Goal: Information Seeking & Learning: Learn about a topic

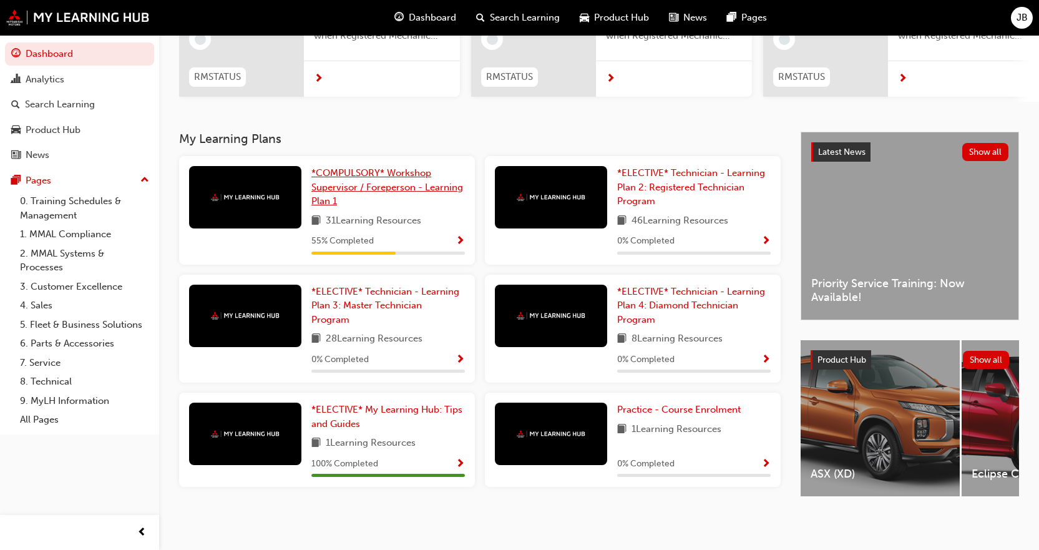
click at [361, 187] on span "*COMPULSORY* Workshop Supervisor / Foreperson - Learning Plan 1" at bounding box center [387, 186] width 152 height 39
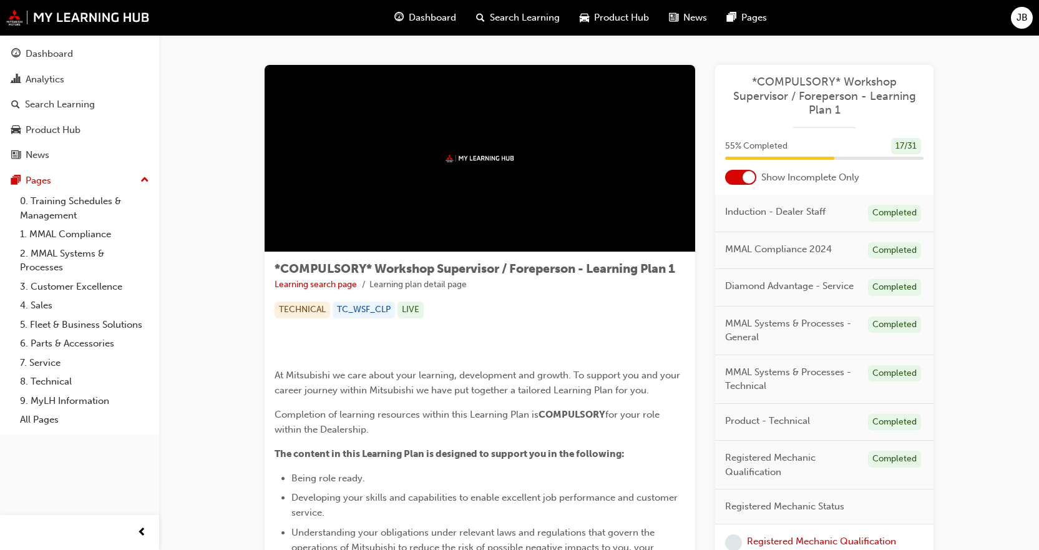
click at [746, 174] on div at bounding box center [748, 177] width 12 height 12
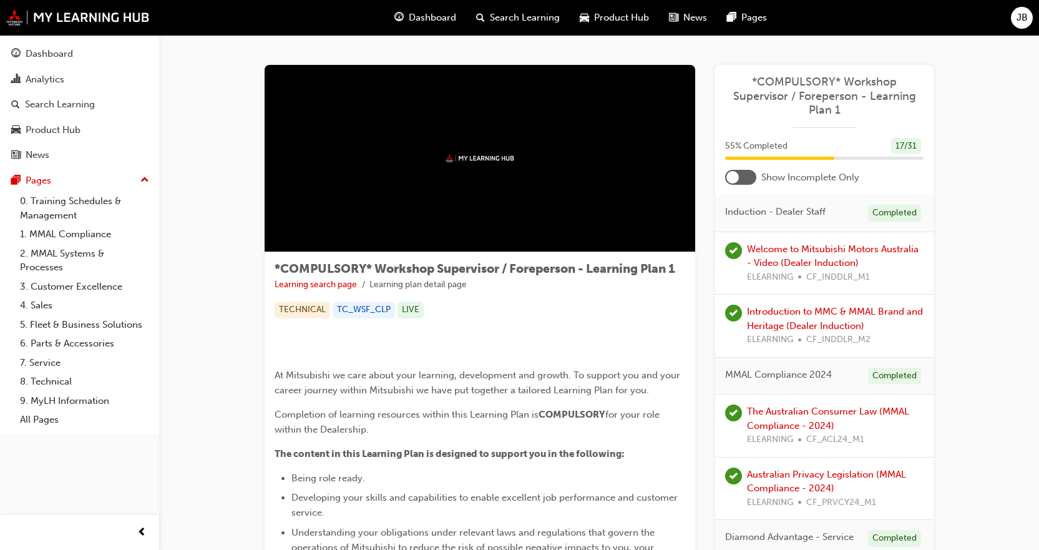
click at [744, 177] on div at bounding box center [740, 177] width 31 height 15
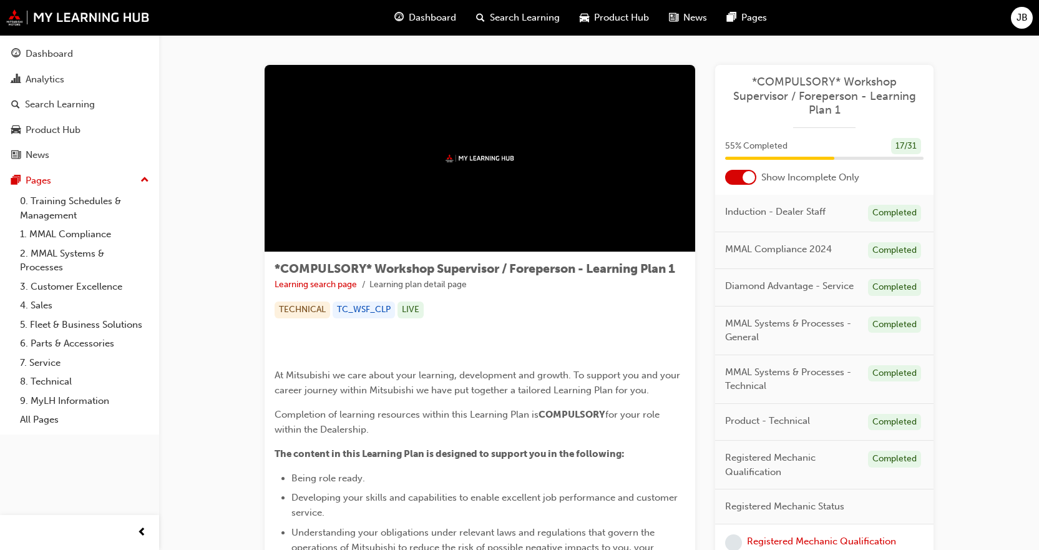
click at [744, 177] on div at bounding box center [748, 177] width 12 height 12
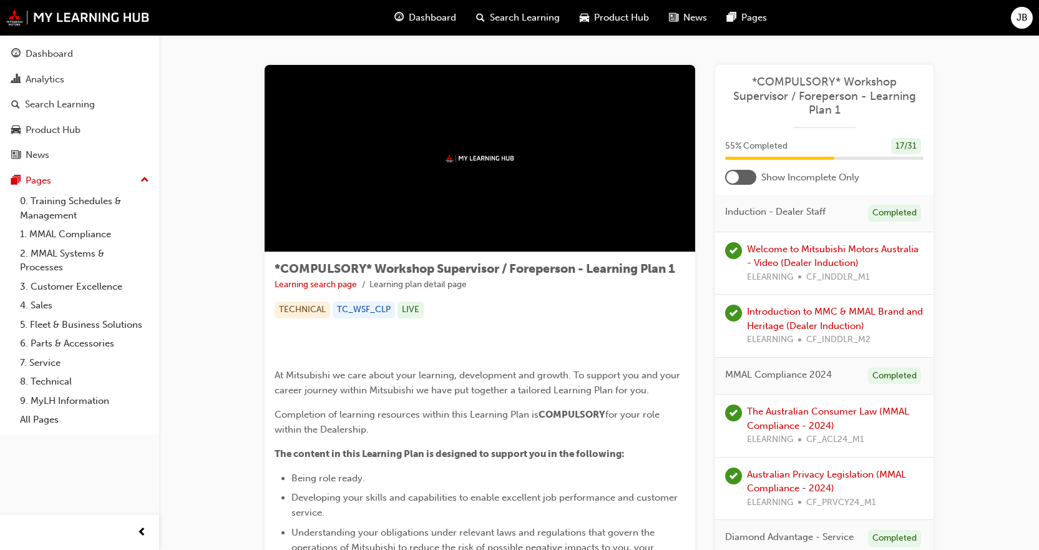
click at [744, 177] on div at bounding box center [740, 177] width 31 height 15
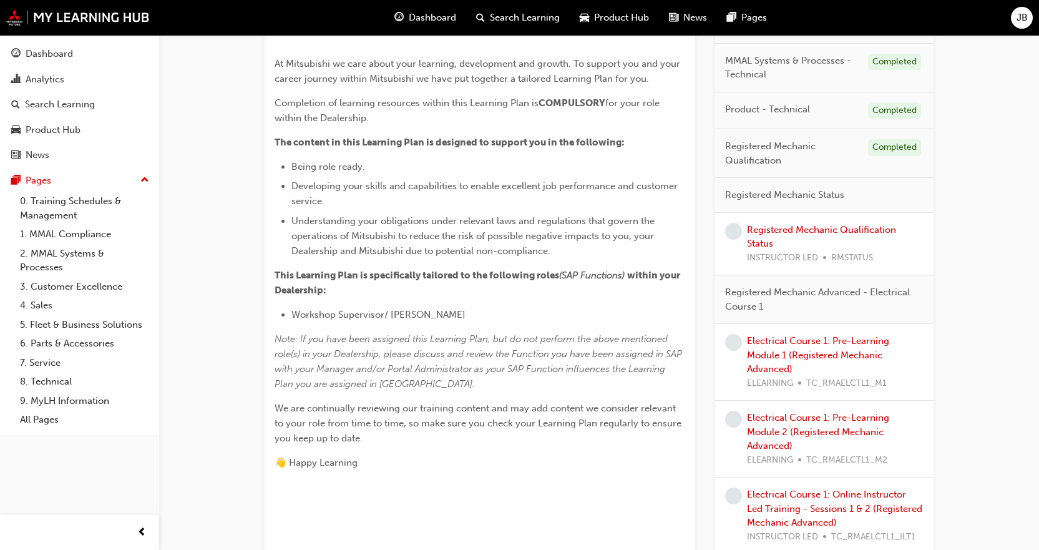
scroll to position [312, 0]
click at [823, 230] on link "Registered Mechanic Qualification Status" at bounding box center [821, 236] width 149 height 26
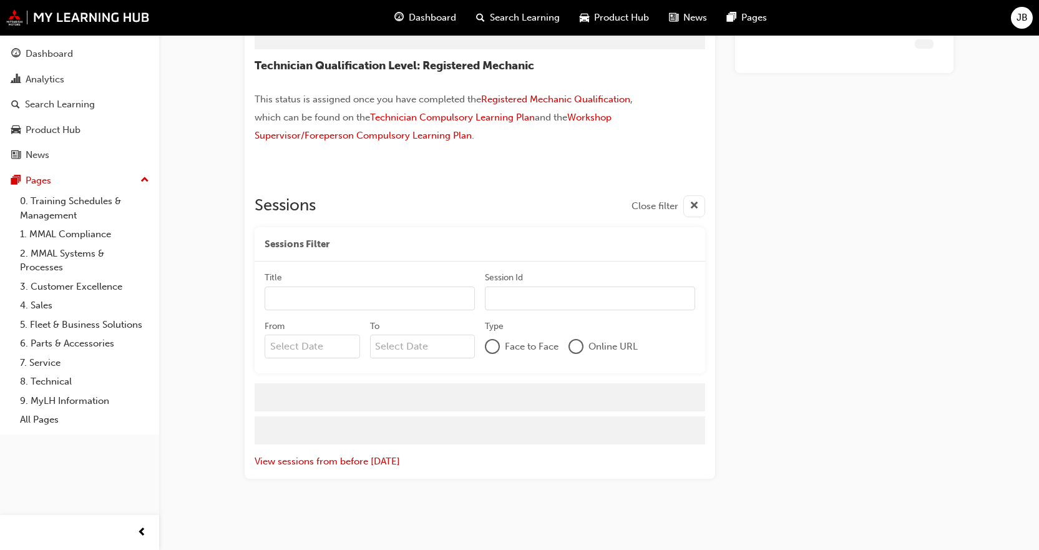
scroll to position [7, 0]
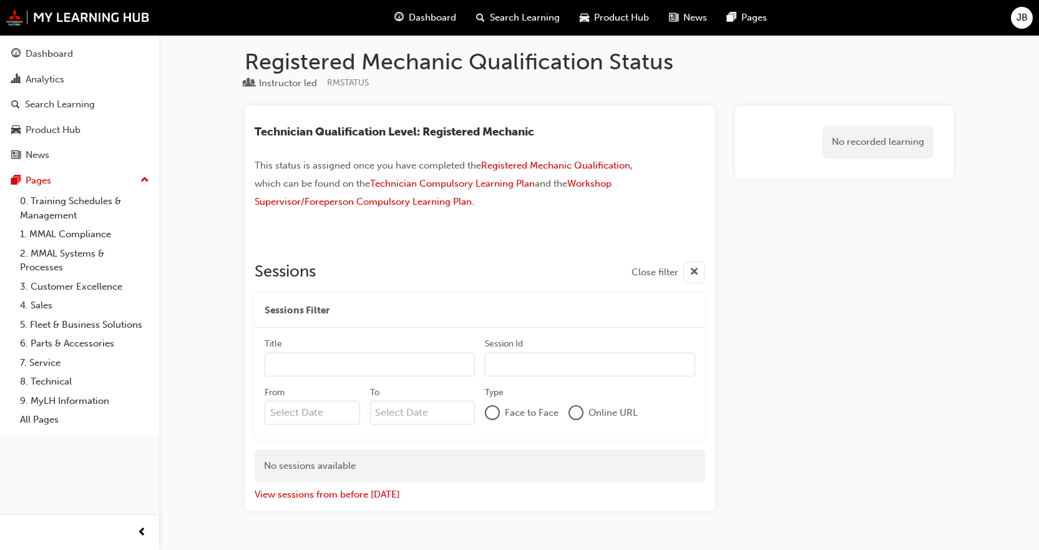
click at [691, 276] on span "cross-icon" at bounding box center [693, 273] width 9 height 16
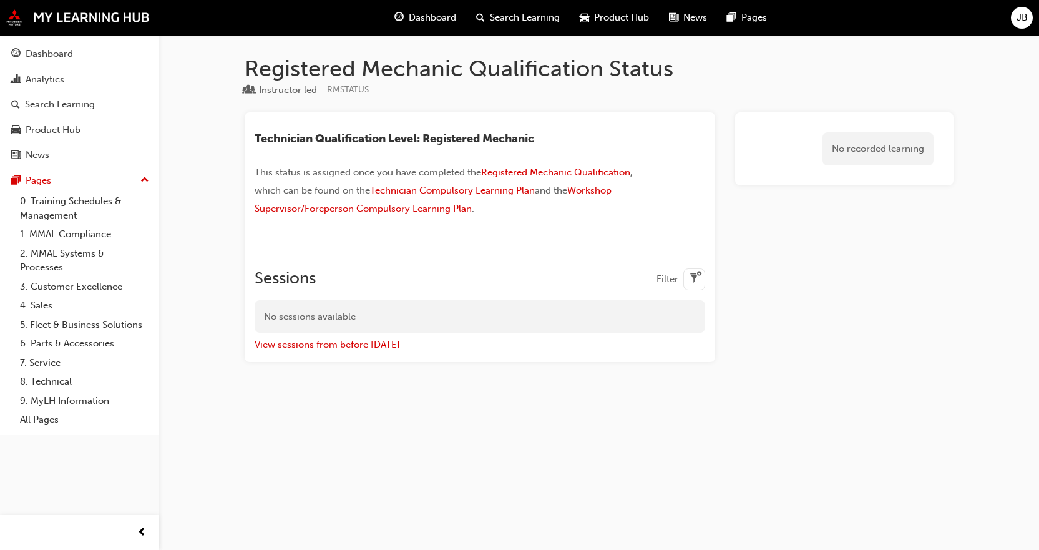
scroll to position [0, 0]
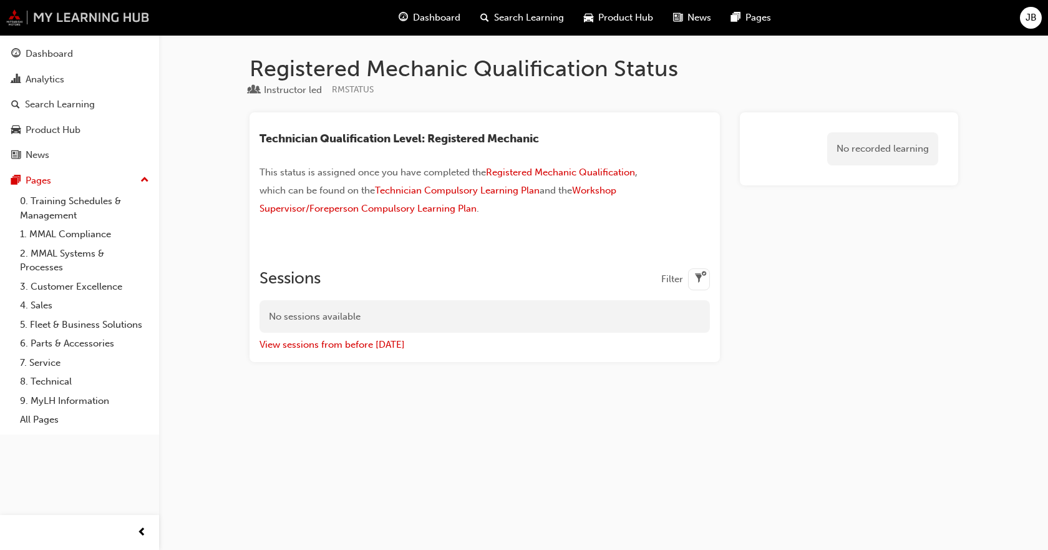
click at [92, 19] on img at bounding box center [77, 17] width 143 height 16
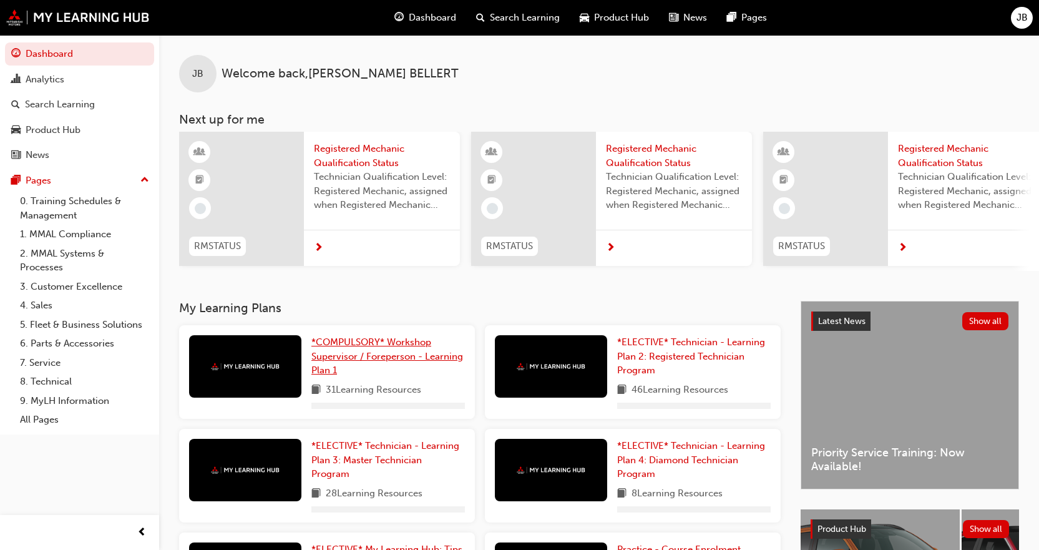
click at [380, 357] on span "*COMPULSORY* Workshop Supervisor / Foreperson - Learning Plan 1" at bounding box center [387, 355] width 152 height 39
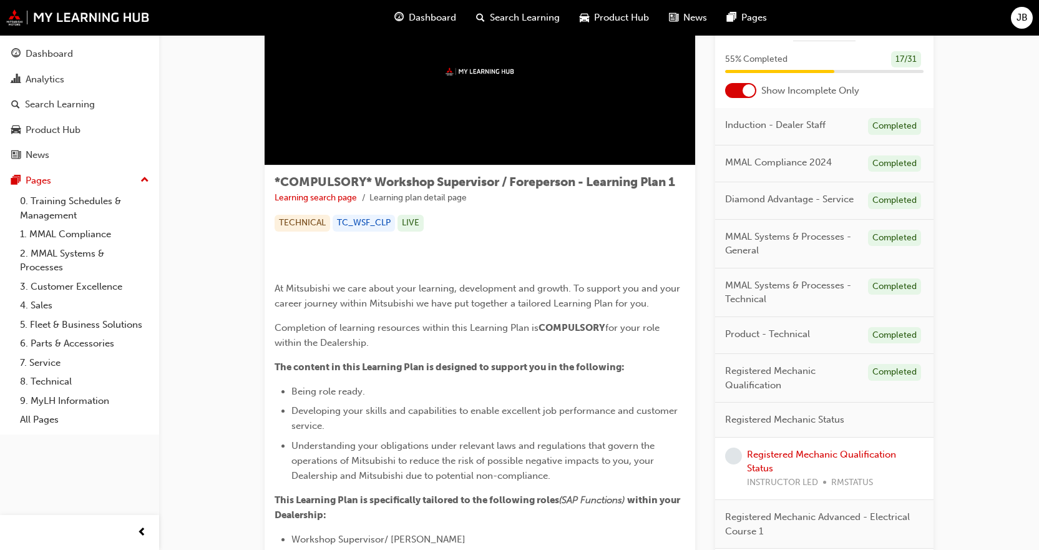
scroll to position [250, 0]
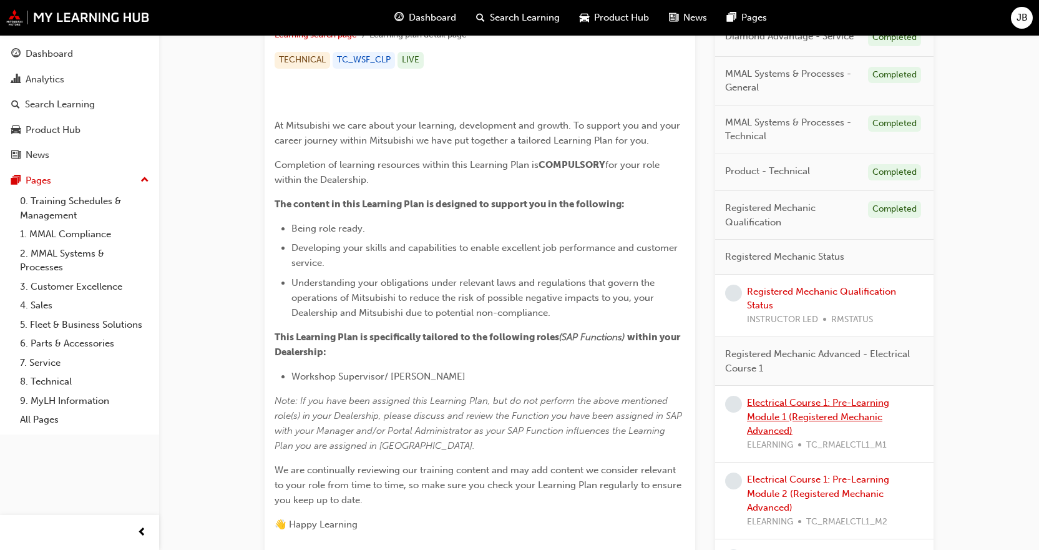
click at [816, 404] on link "Electrical Course 1: Pre-Learning Module 1 (Registered Mechanic Advanced)" at bounding box center [818, 416] width 142 height 39
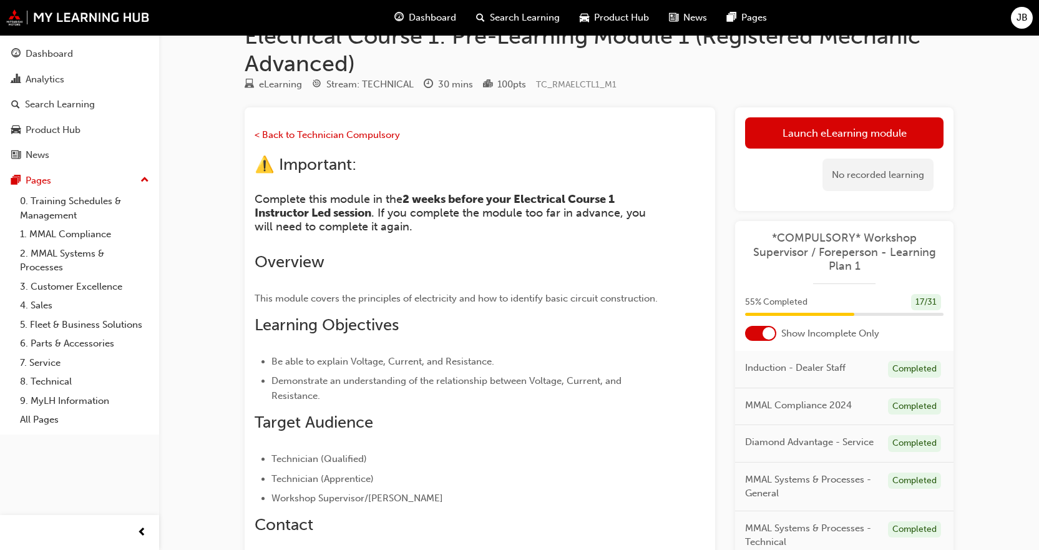
scroll to position [2, 0]
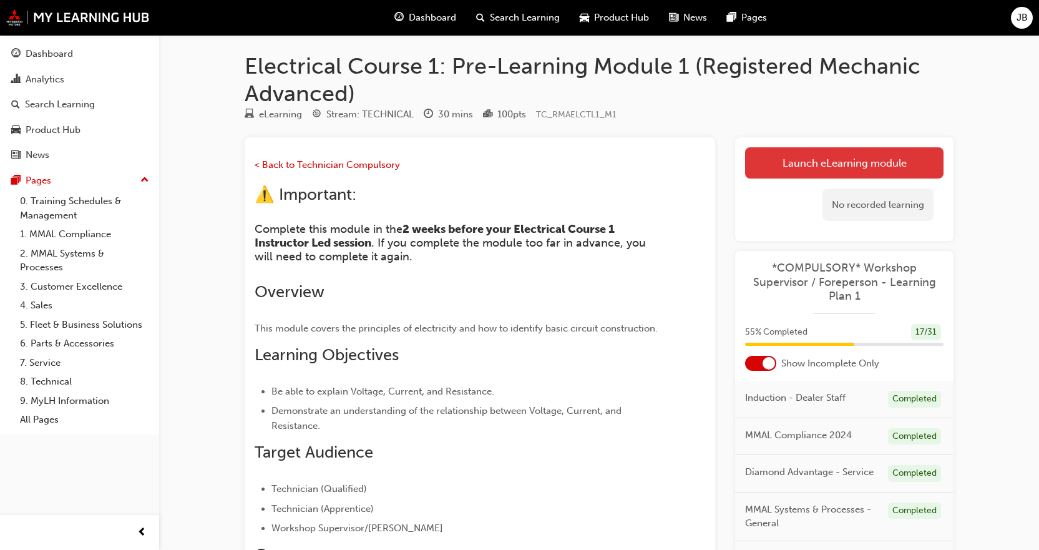
click at [827, 159] on link "Launch eLearning module" at bounding box center [844, 162] width 198 height 31
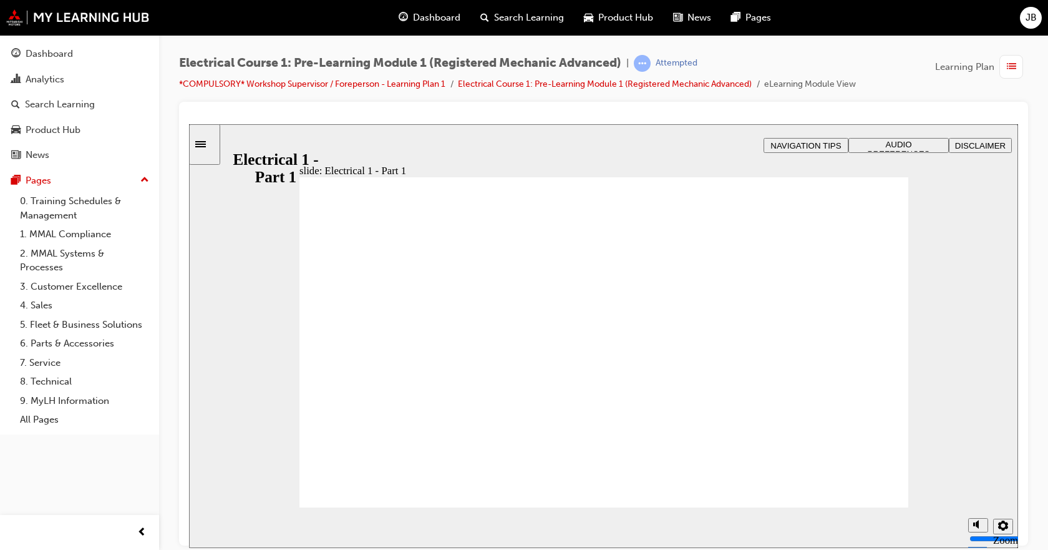
click at [343, 61] on span "Electrical Course 1: Pre-Learning Module 1 (Registered Mechanic Advanced)" at bounding box center [400, 63] width 442 height 14
click at [62, 15] on img at bounding box center [77, 17] width 143 height 16
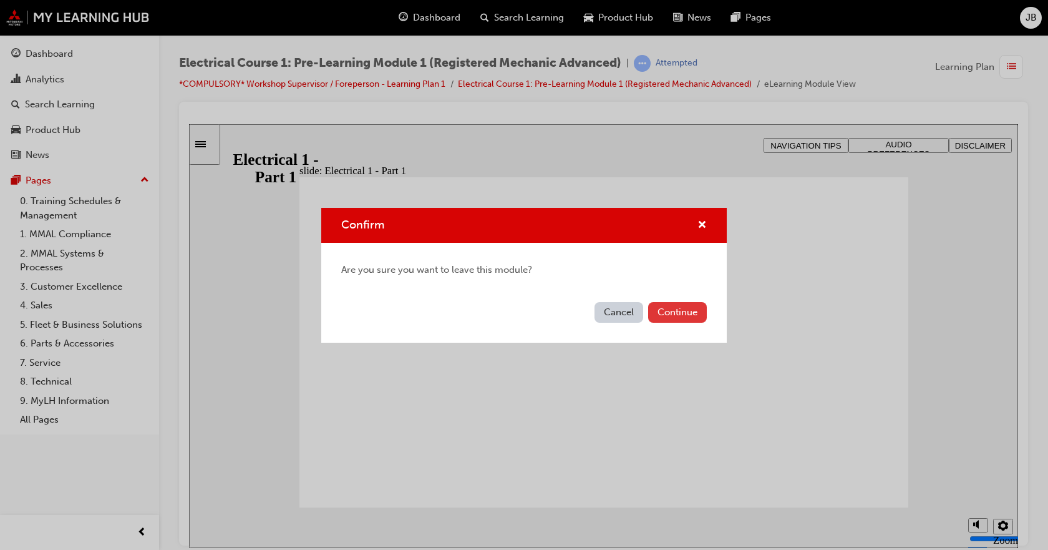
click at [695, 303] on button "Continue" at bounding box center [677, 312] width 59 height 21
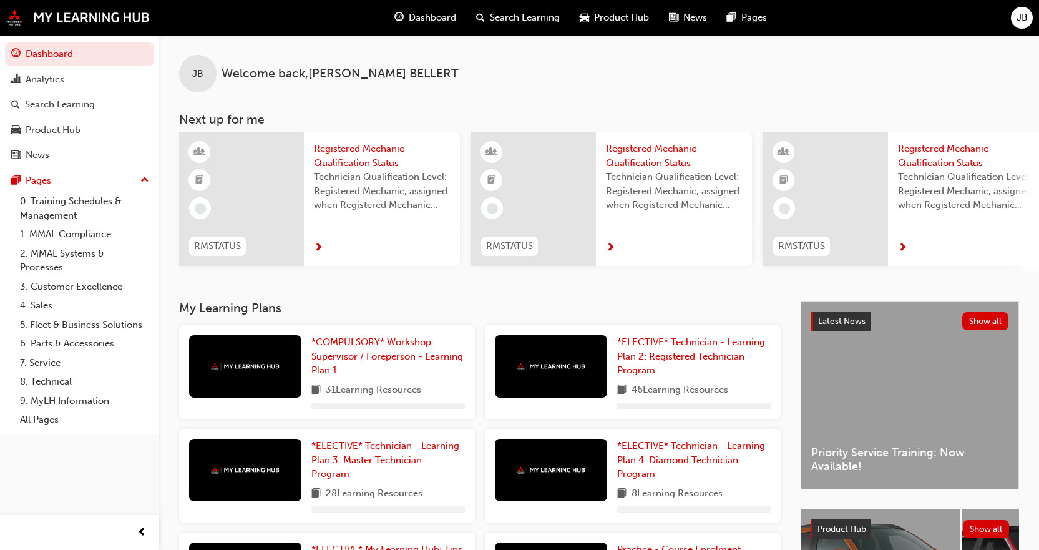
click at [257, 349] on div at bounding box center [245, 366] width 112 height 62
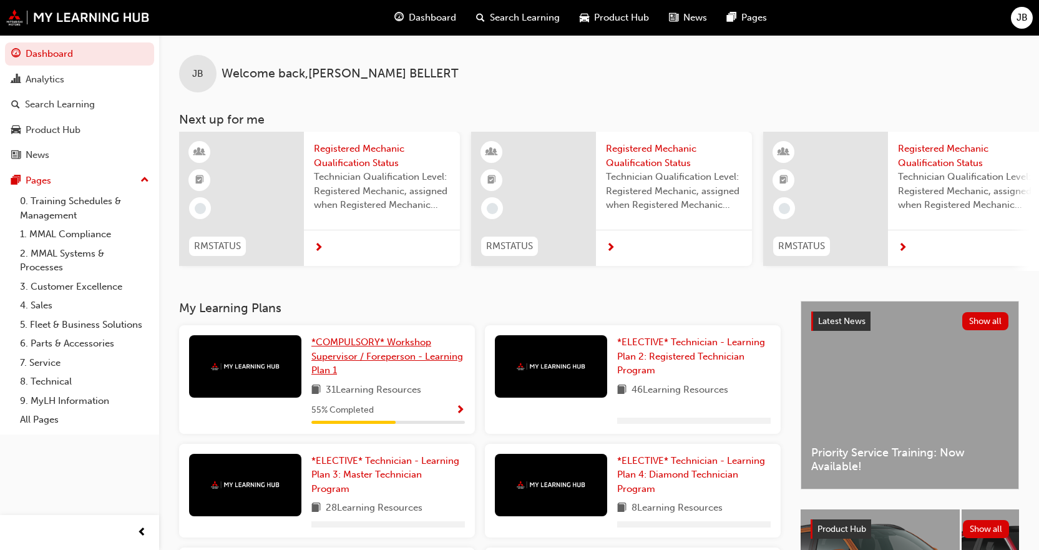
click at [335, 356] on span "*COMPULSORY* Workshop Supervisor / Foreperson - Learning Plan 1" at bounding box center [387, 355] width 152 height 39
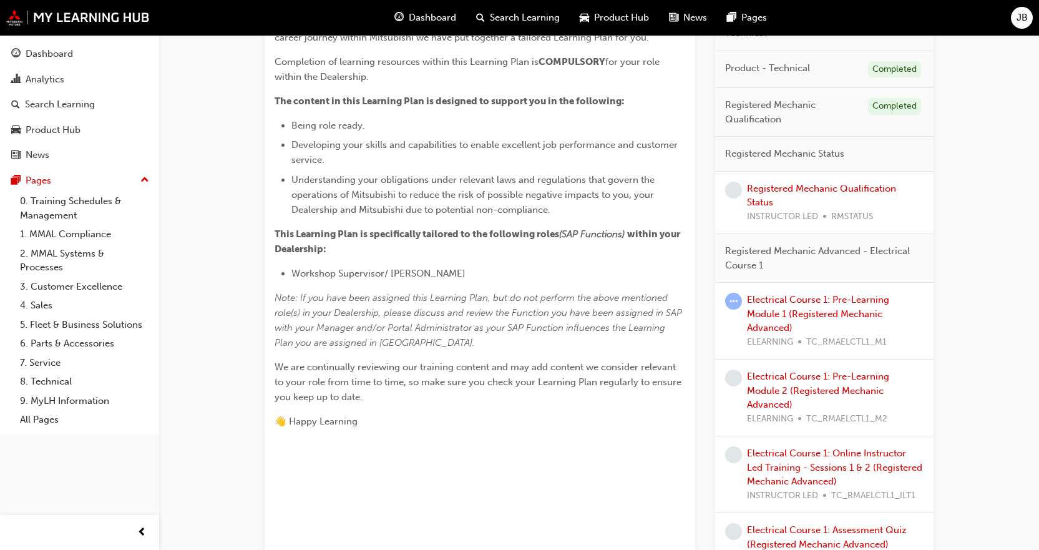
scroll to position [374, 0]
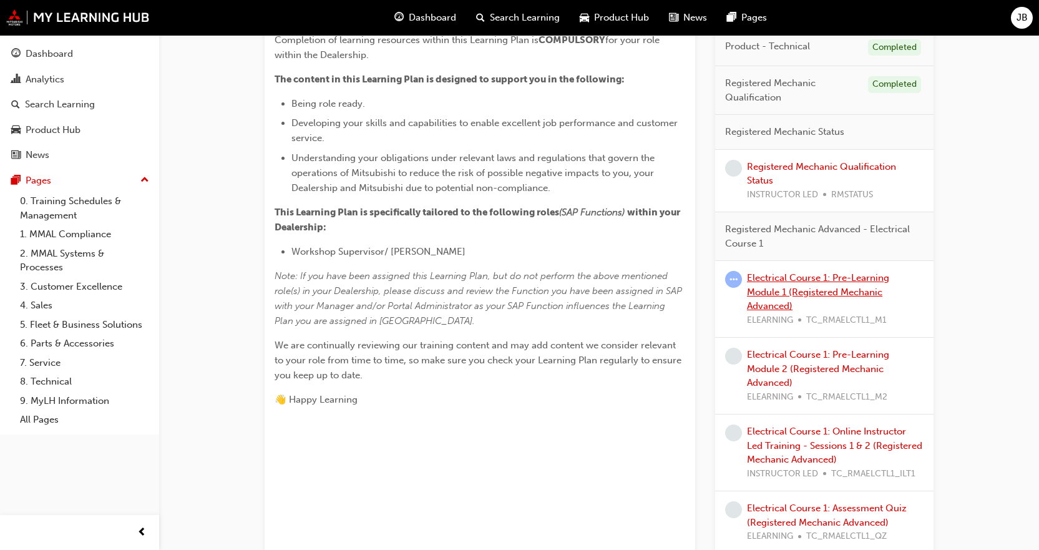
click at [830, 288] on link "Electrical Course 1: Pre-Learning Module 1 (Registered Mechanic Advanced)" at bounding box center [818, 291] width 142 height 39
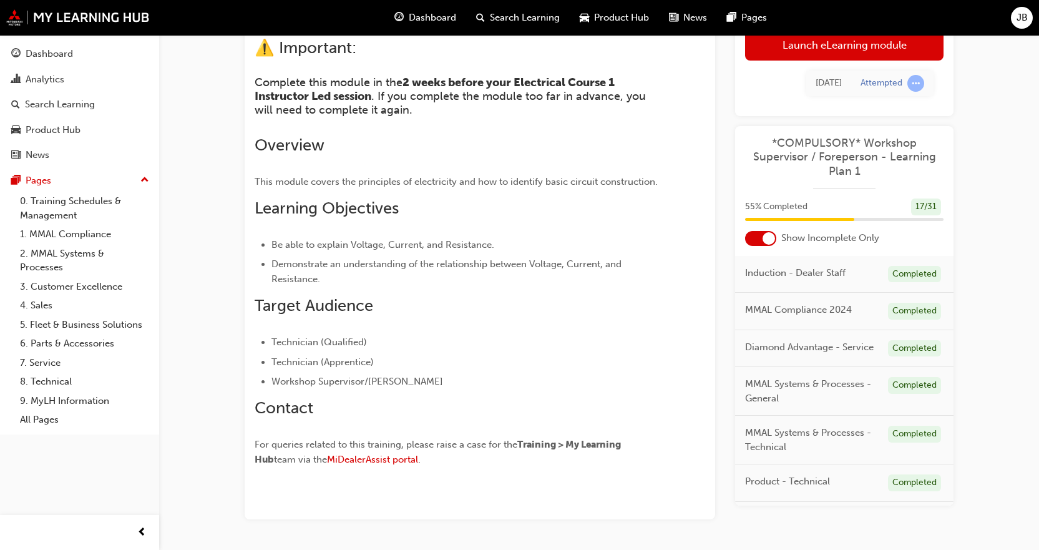
scroll to position [127, 0]
